Goal: Communication & Community: Participate in discussion

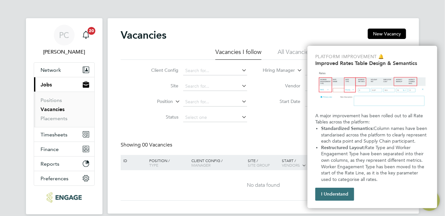
click at [335, 194] on button "I Understand" at bounding box center [334, 193] width 39 height 13
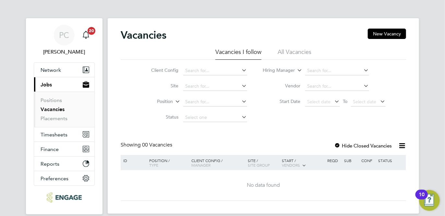
click at [60, 109] on link "Vacancies" at bounding box center [53, 109] width 24 height 6
click at [234, 52] on li "Vacancies I follow" at bounding box center [238, 54] width 46 height 12
click at [60, 101] on link "Positions" at bounding box center [51, 100] width 21 height 6
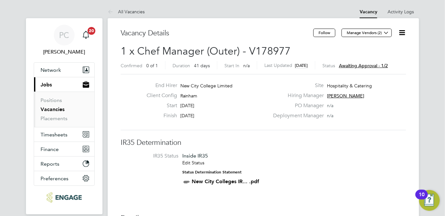
click at [360, 64] on span "Awaiting approval - 1/2" at bounding box center [363, 66] width 49 height 6
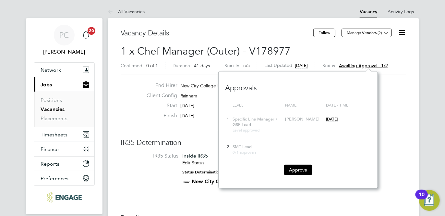
scroll to position [6, 49]
click at [390, 110] on div "PO Manager n/a" at bounding box center [338, 107] width 139 height 10
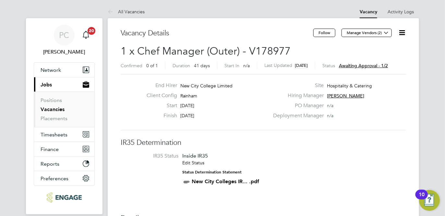
click at [404, 33] on icon at bounding box center [402, 33] width 8 height 8
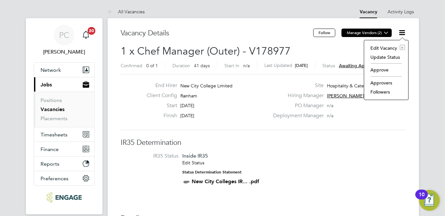
click at [387, 33] on icon at bounding box center [386, 32] width 5 height 5
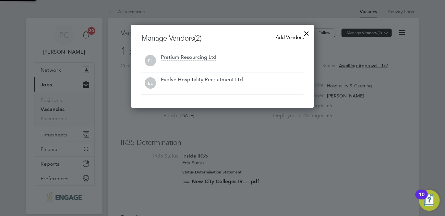
scroll to position [83, 183]
click at [305, 33] on div at bounding box center [307, 32] width 12 height 12
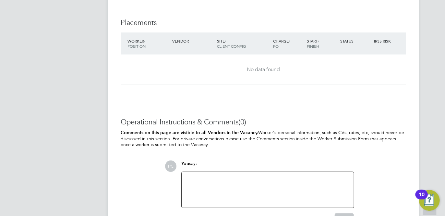
scroll to position [1463, 0]
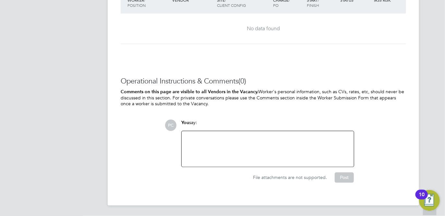
click at [205, 139] on div at bounding box center [267, 149] width 164 height 28
click at [339, 175] on button "Post" at bounding box center [344, 177] width 19 height 10
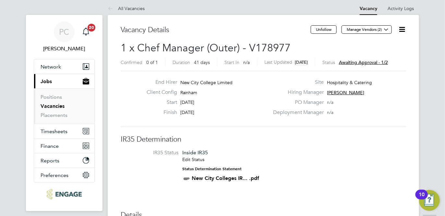
scroll to position [0, 0]
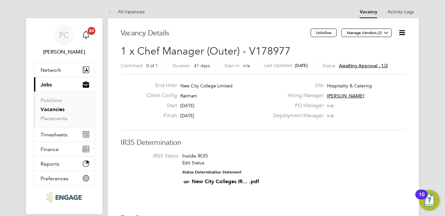
click at [351, 64] on span "Awaiting approval - 1/2" at bounding box center [363, 66] width 49 height 6
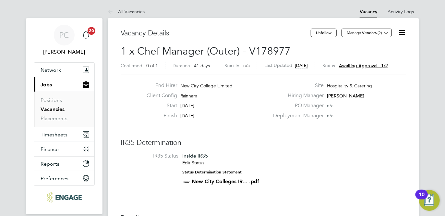
click at [340, 96] on span "[PERSON_NAME]" at bounding box center [345, 96] width 37 height 6
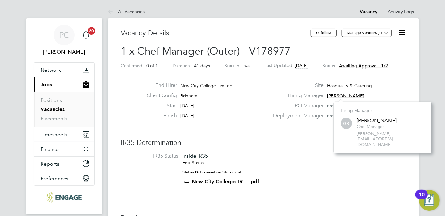
scroll to position [6, 32]
click at [258, 104] on div "Start [DATE]" at bounding box center [205, 107] width 128 height 10
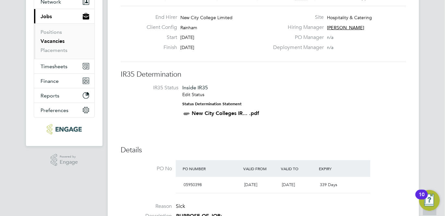
scroll to position [0, 0]
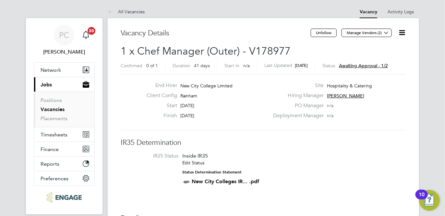
drag, startPoint x: 348, startPoint y: 63, endPoint x: 341, endPoint y: 66, distance: 7.5
click at [341, 66] on div "Status Awaiting approval - 1/2" at bounding box center [355, 66] width 66 height 6
click at [347, 65] on span "Awaiting approval - 1/2" at bounding box center [363, 66] width 49 height 6
